Goal: Complete application form

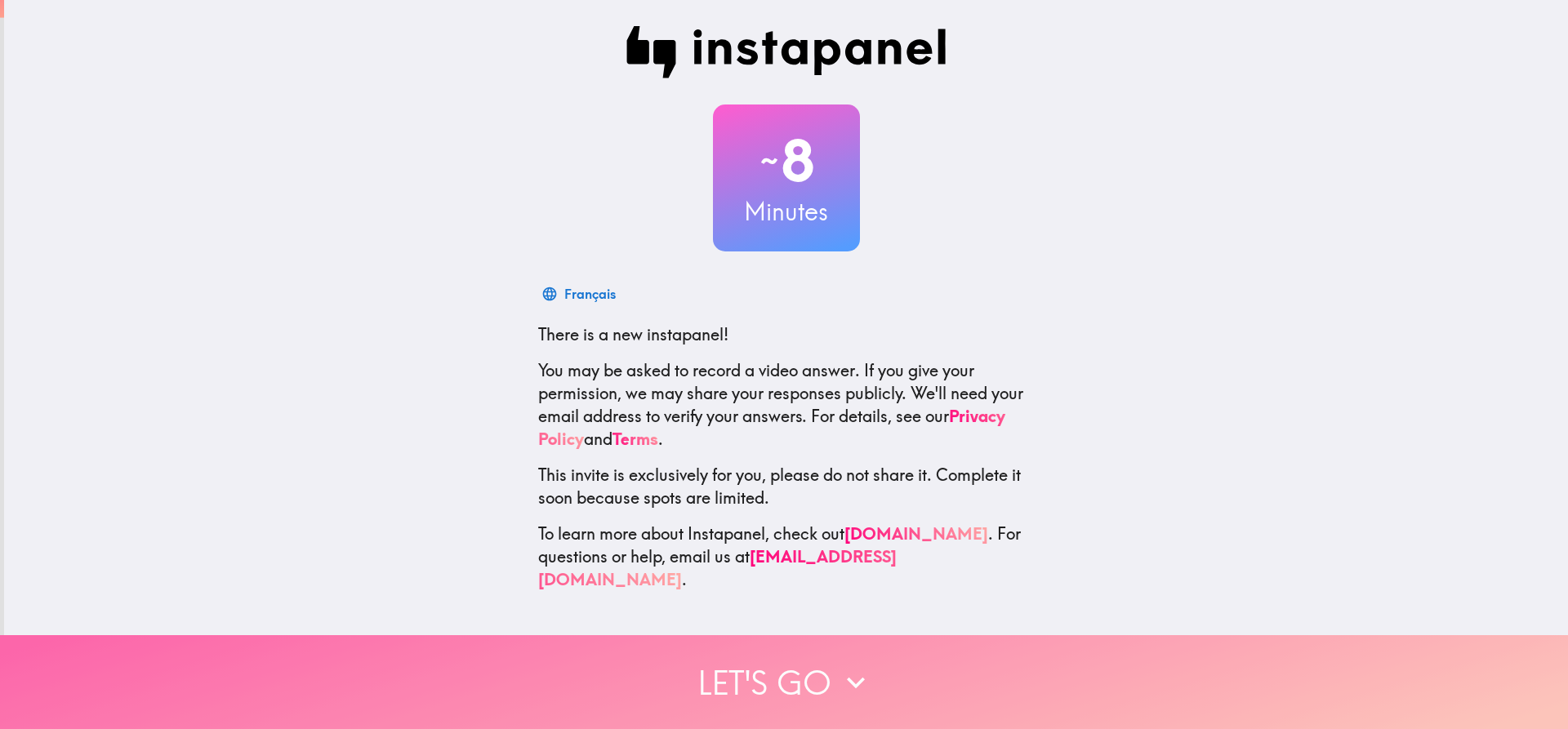
click at [807, 666] on button "Let's go" at bounding box center [784, 681] width 1568 height 94
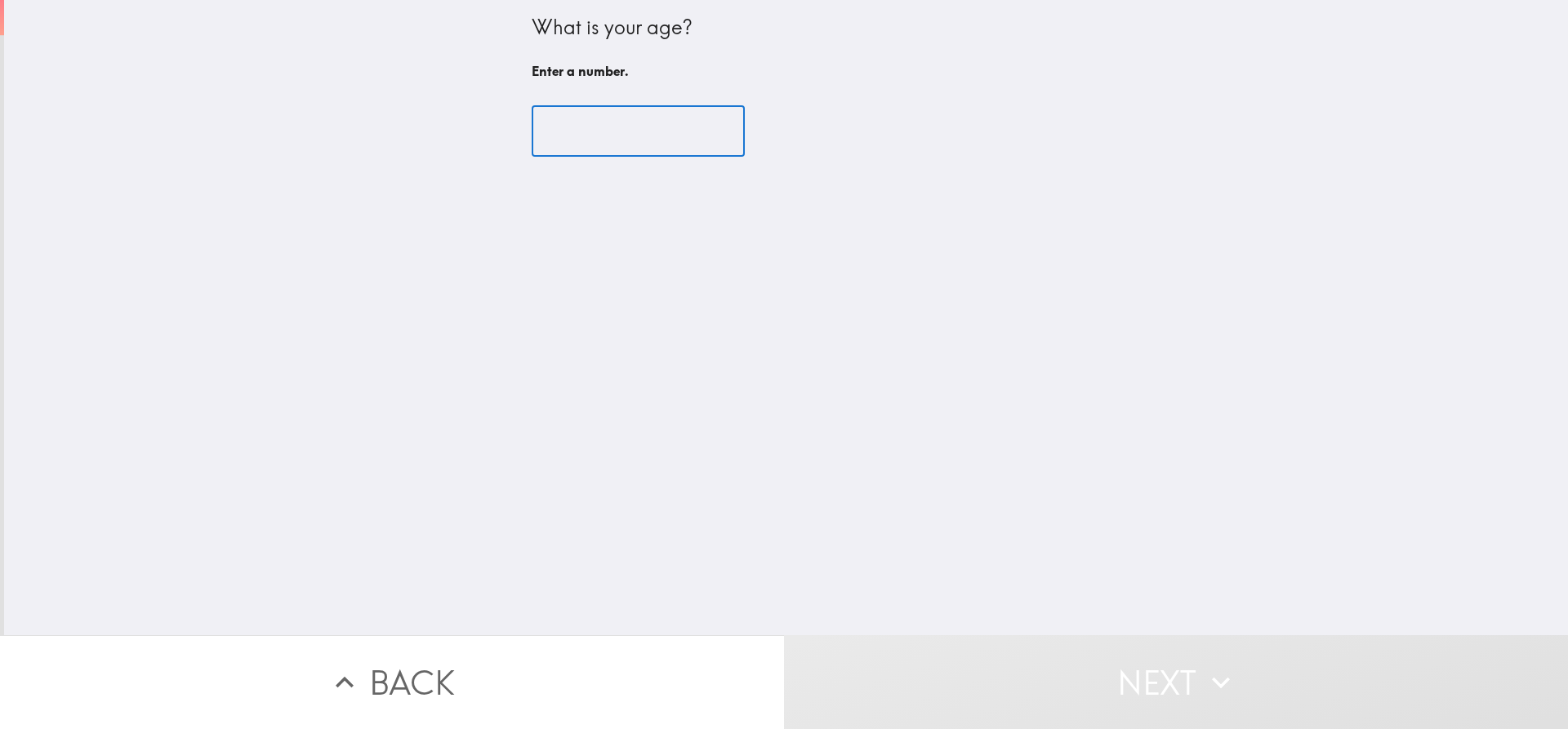
click at [650, 136] on input "number" at bounding box center [638, 132] width 213 height 51
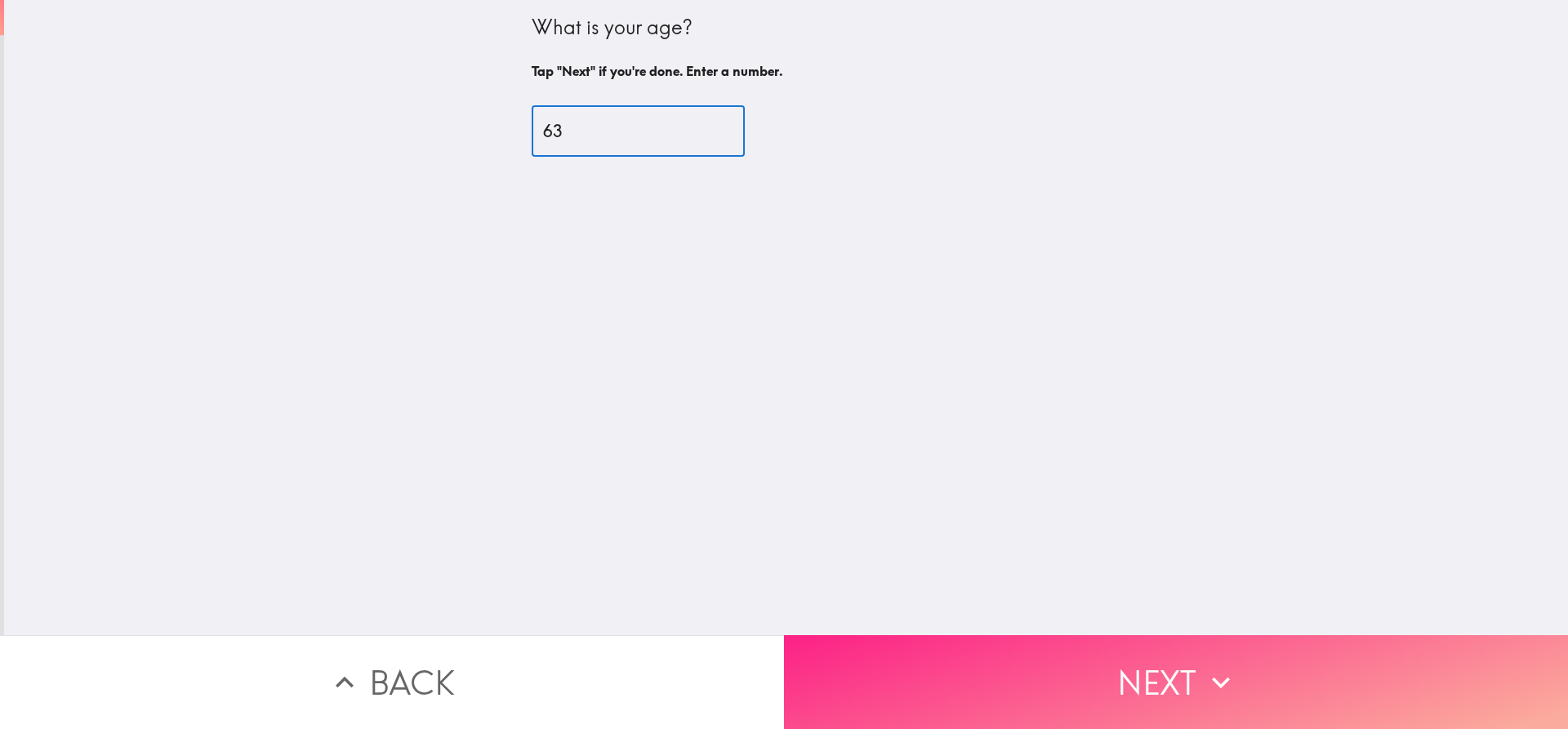
type input "63"
click at [1163, 657] on button "Next" at bounding box center [1176, 681] width 784 height 94
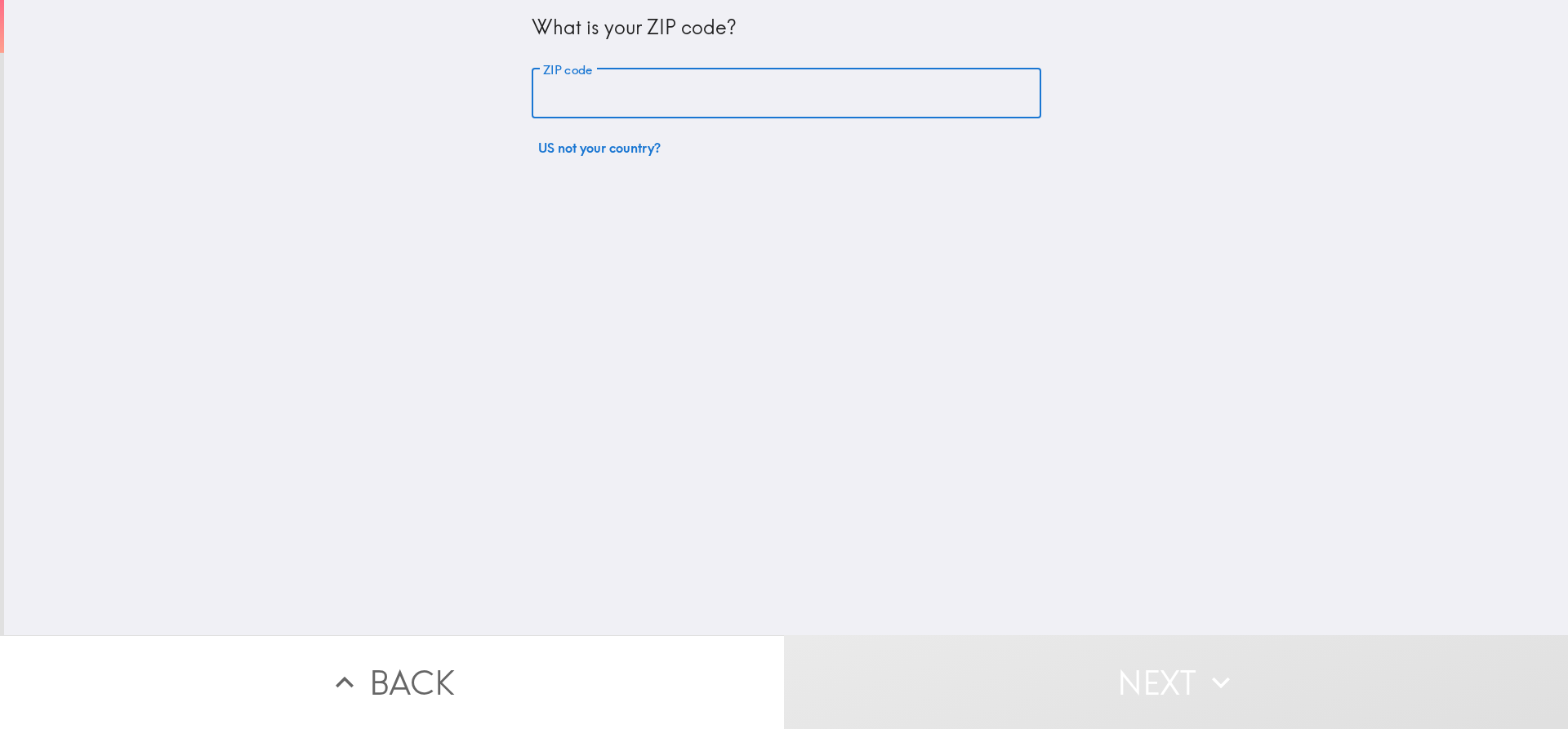
click at [707, 92] on input "ZIP code" at bounding box center [786, 94] width 510 height 51
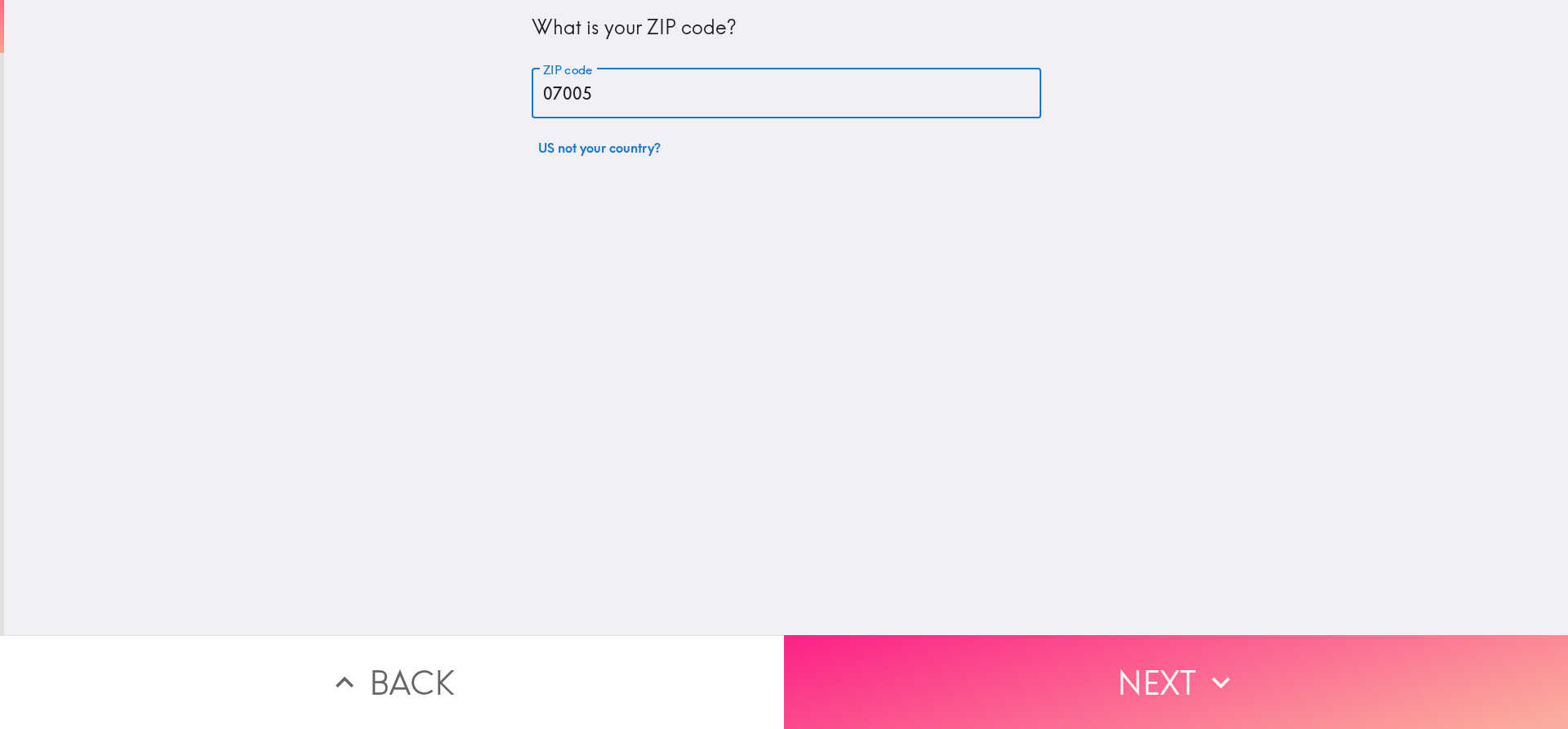
type input "07005"
click at [1046, 664] on button "Next" at bounding box center [1176, 681] width 784 height 94
